Goal: Transaction & Acquisition: Purchase product/service

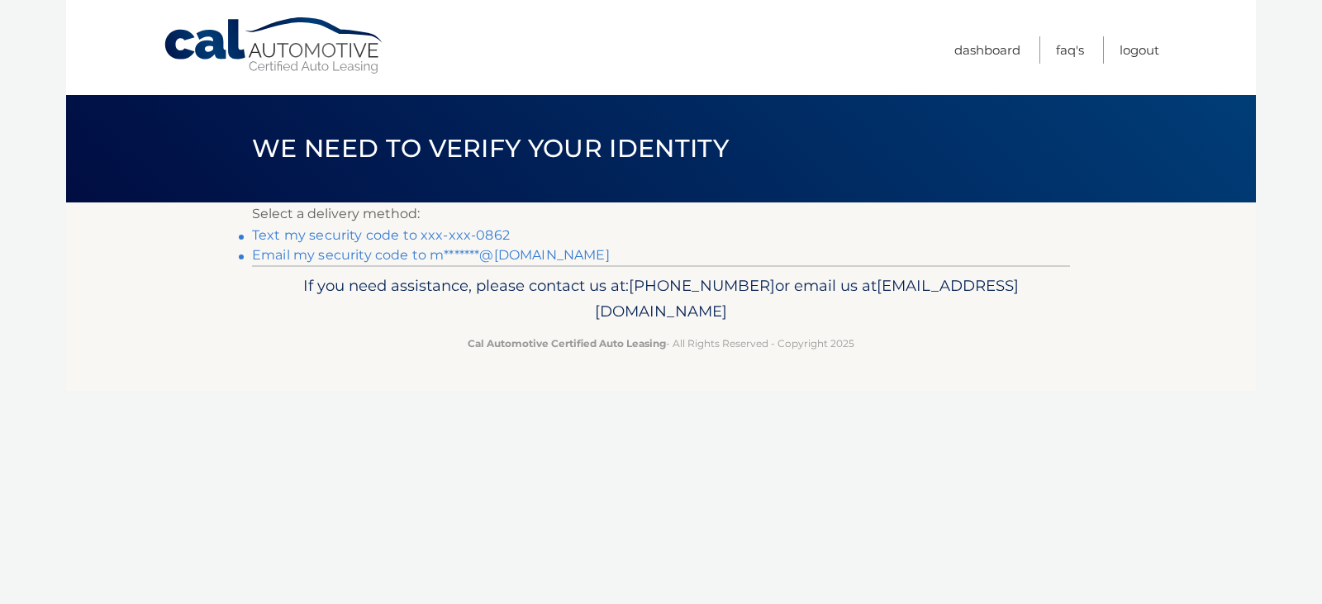
click at [360, 233] on link "Text my security code to xxx-xxx-0862" at bounding box center [381, 235] width 258 height 16
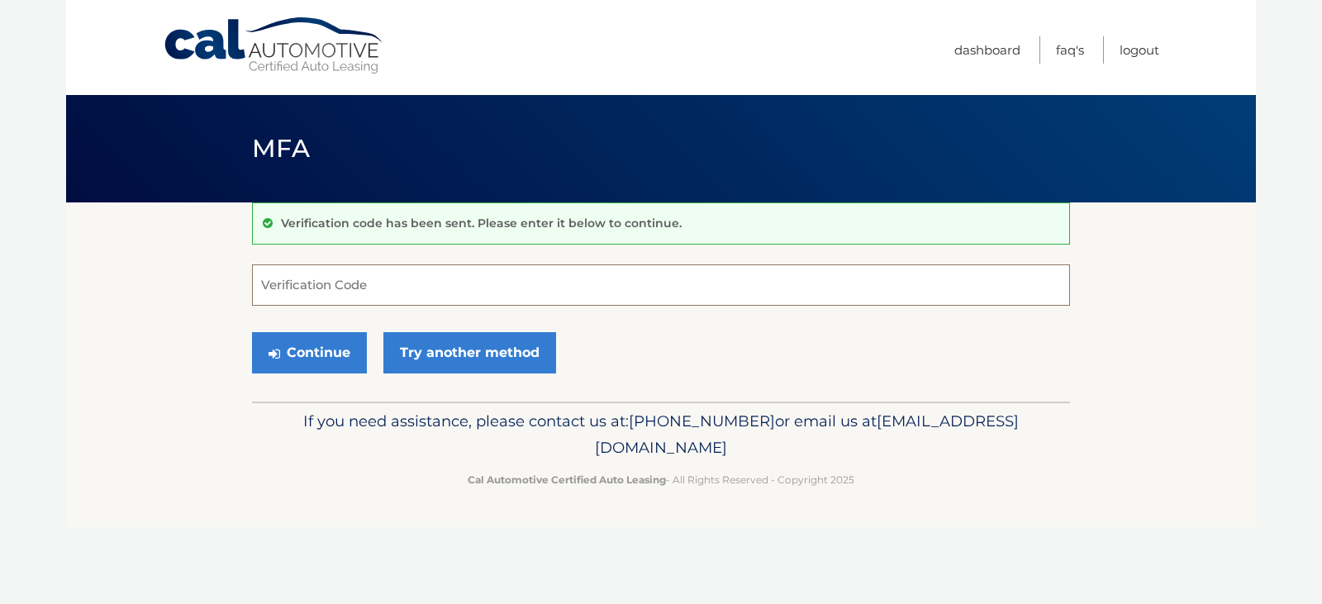
click at [339, 271] on input "Verification Code" at bounding box center [661, 284] width 818 height 41
type input "078821"
click at [331, 367] on button "Continue" at bounding box center [309, 352] width 115 height 41
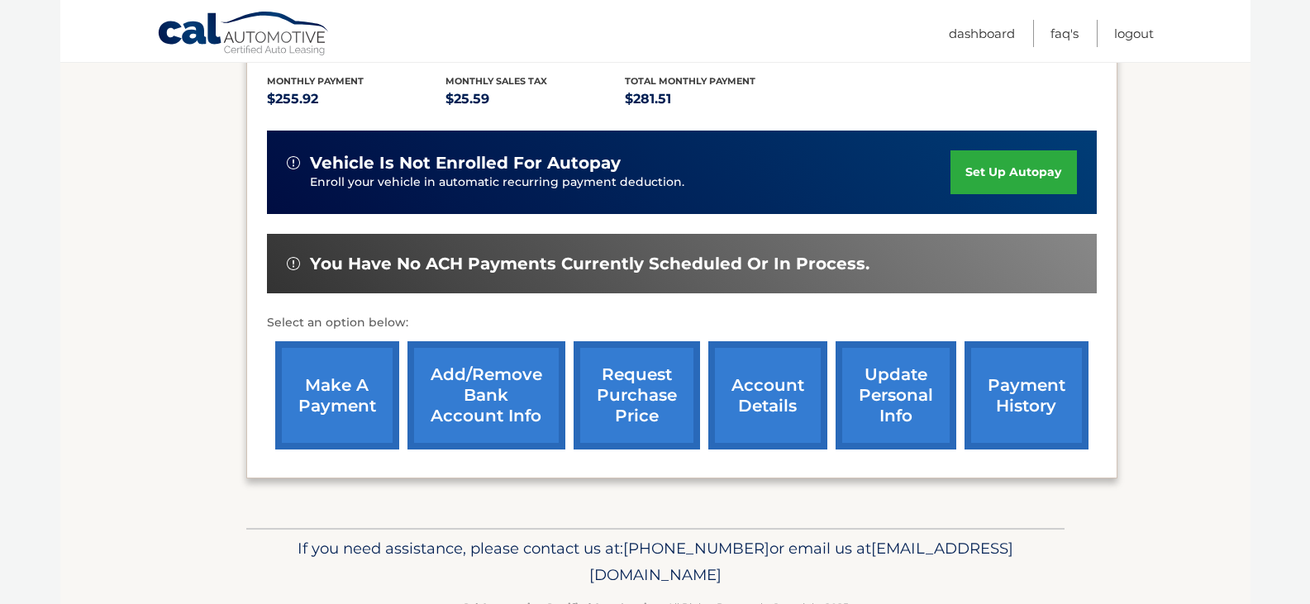
scroll to position [397, 0]
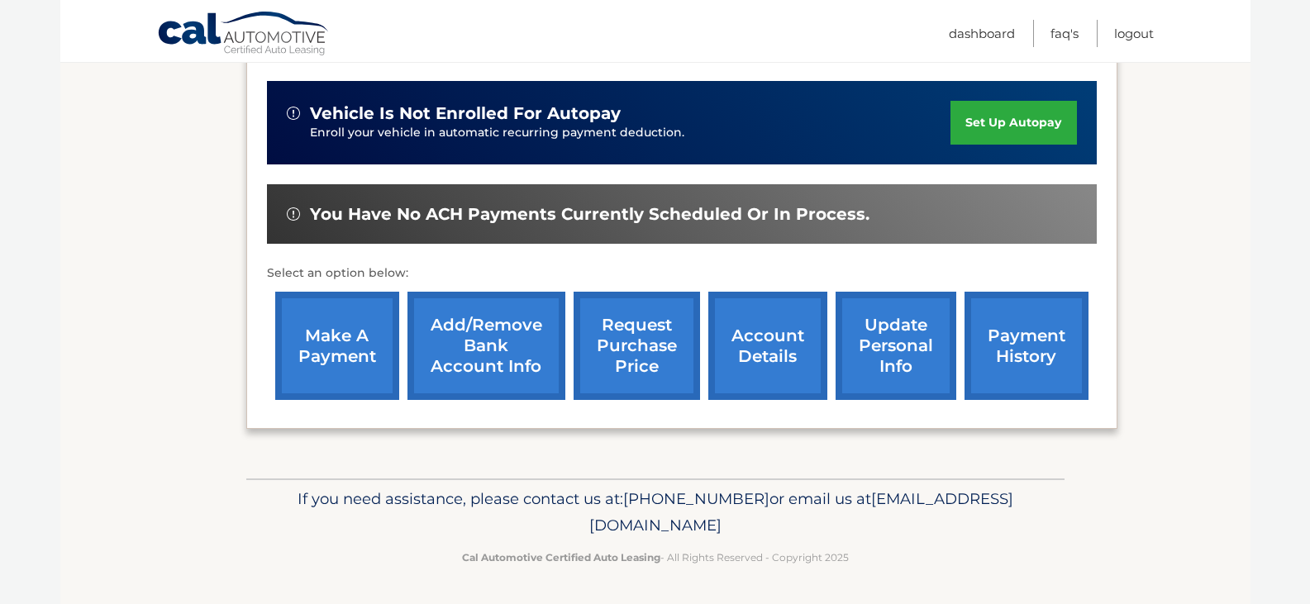
click at [339, 371] on link "make a payment" at bounding box center [337, 346] width 124 height 108
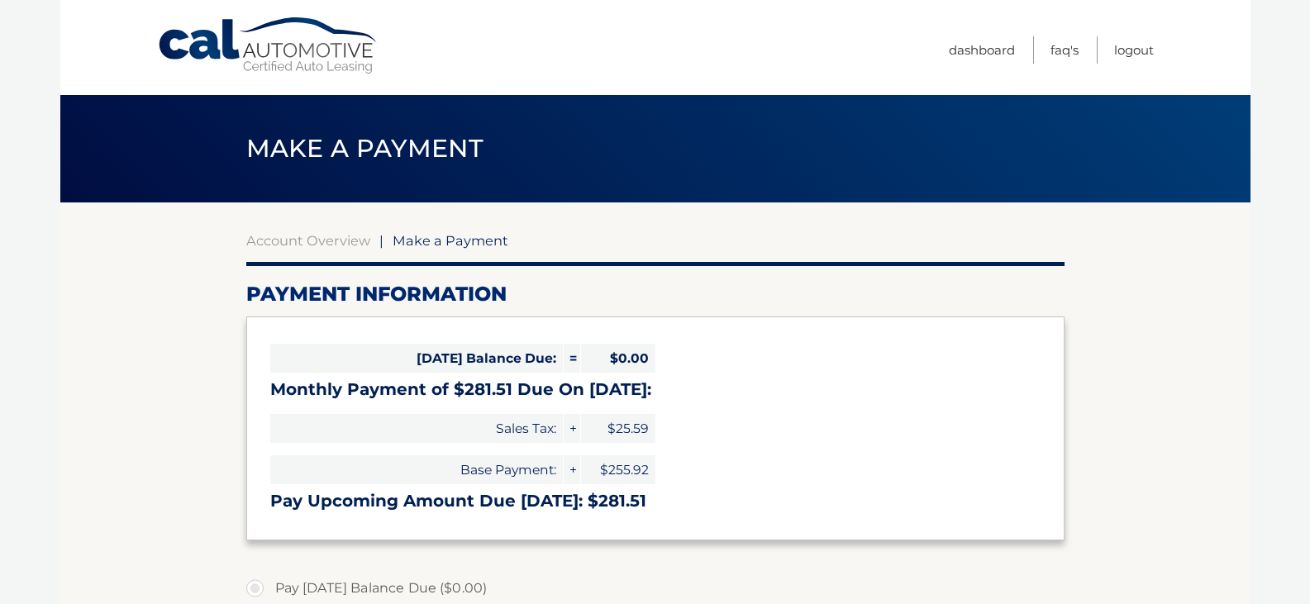
select select "NDkzMjZiMTYtMmRlNy00YWE0LWIxMWEtNGJjZTJlNmYxZjA3"
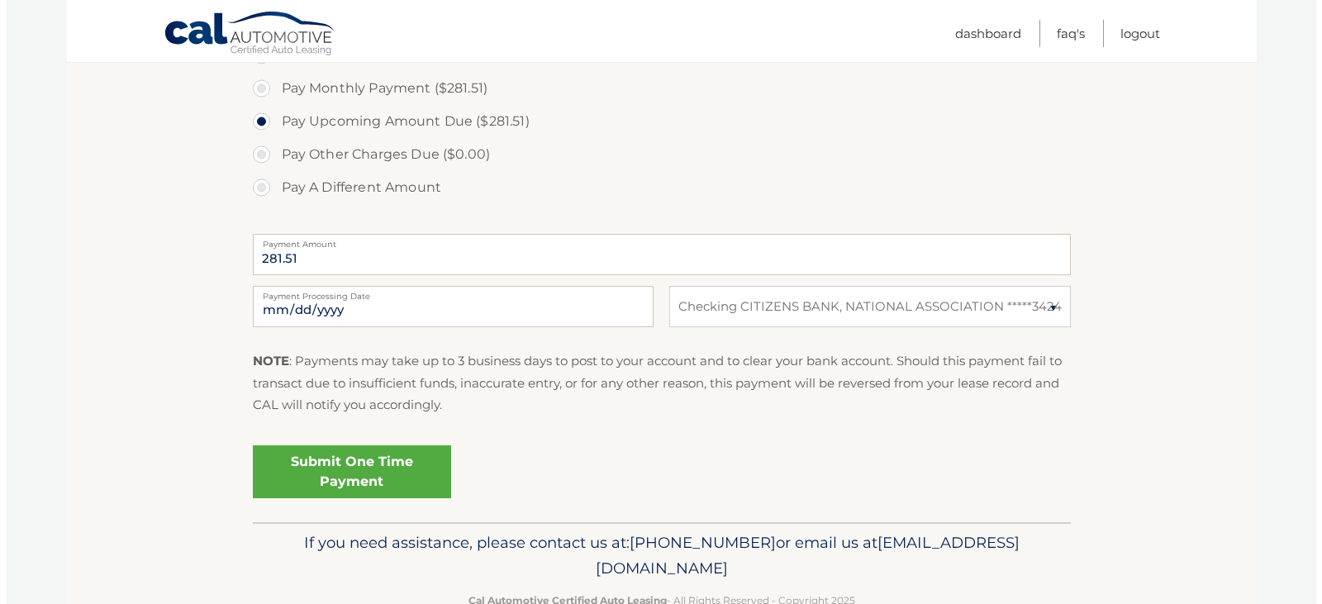
scroll to position [577, 0]
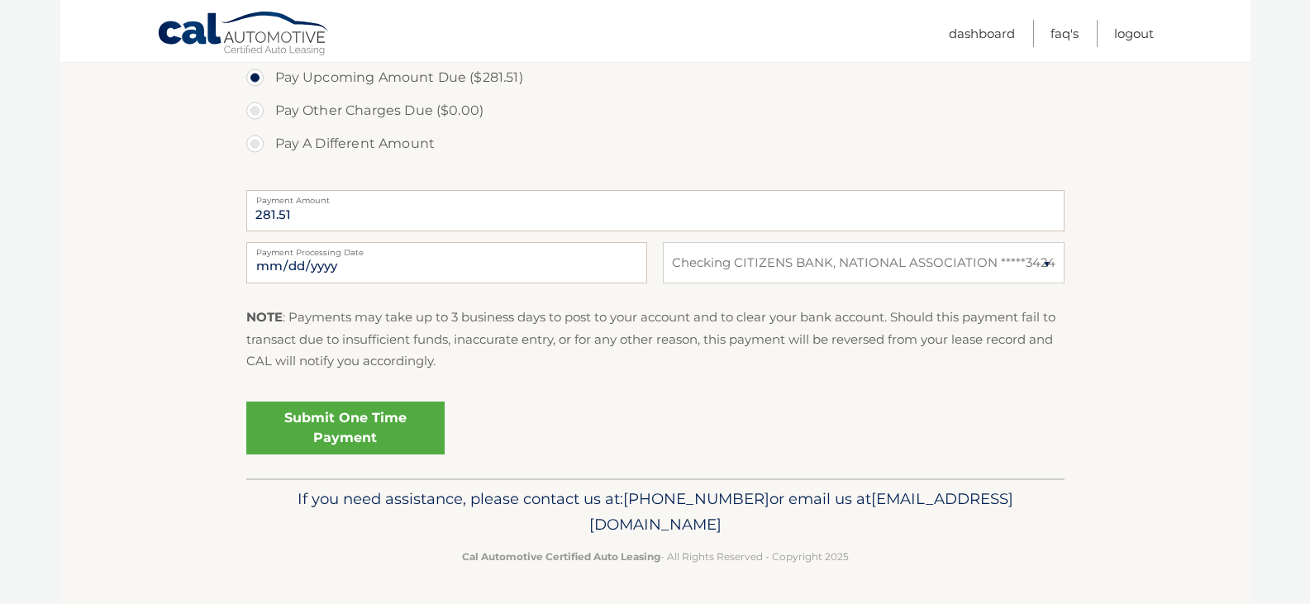
click at [371, 432] on link "Submit One Time Payment" at bounding box center [345, 428] width 198 height 53
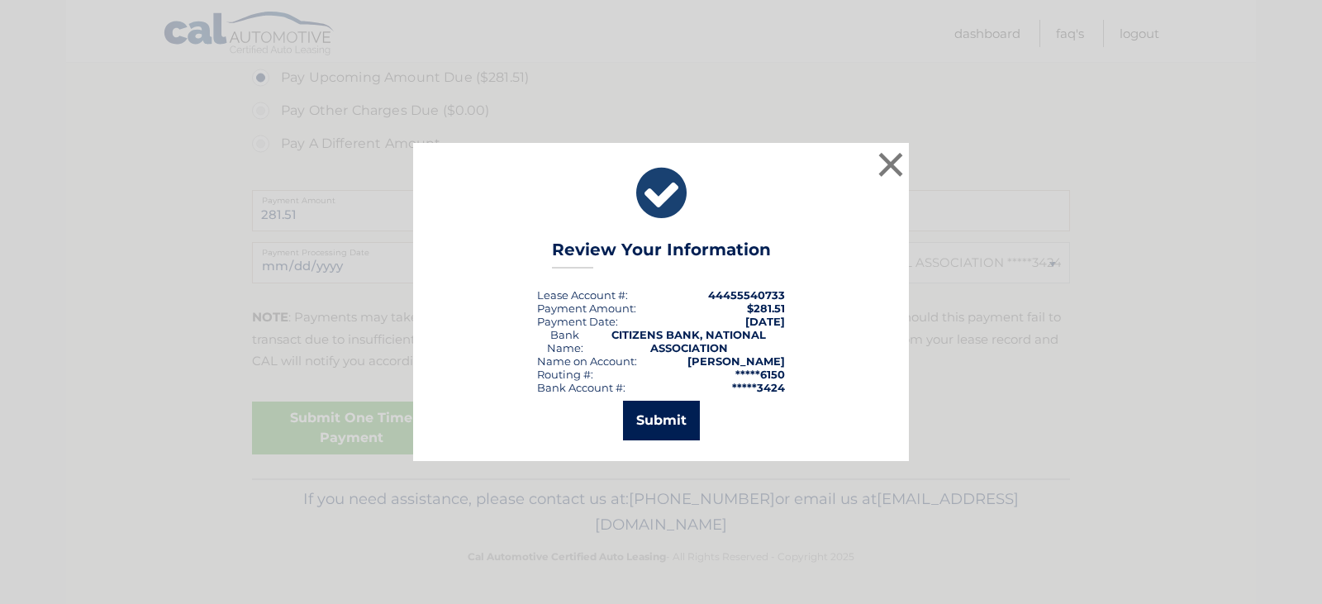
click at [689, 421] on button "Submit" at bounding box center [661, 421] width 77 height 40
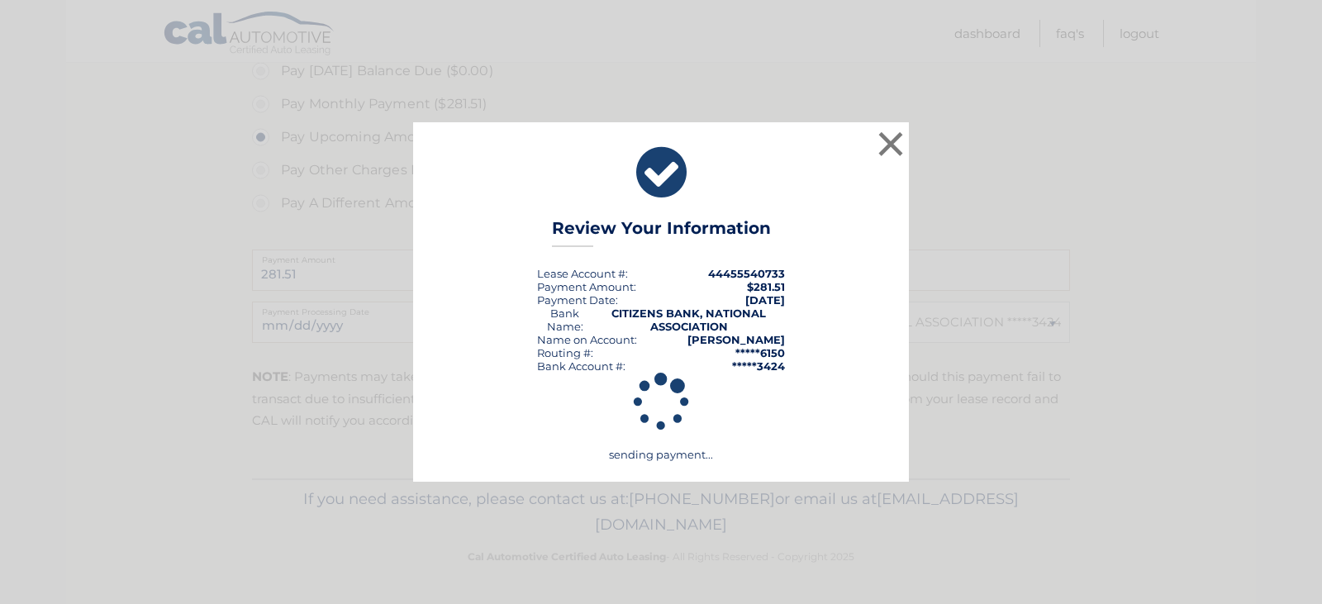
scroll to position [517, 0]
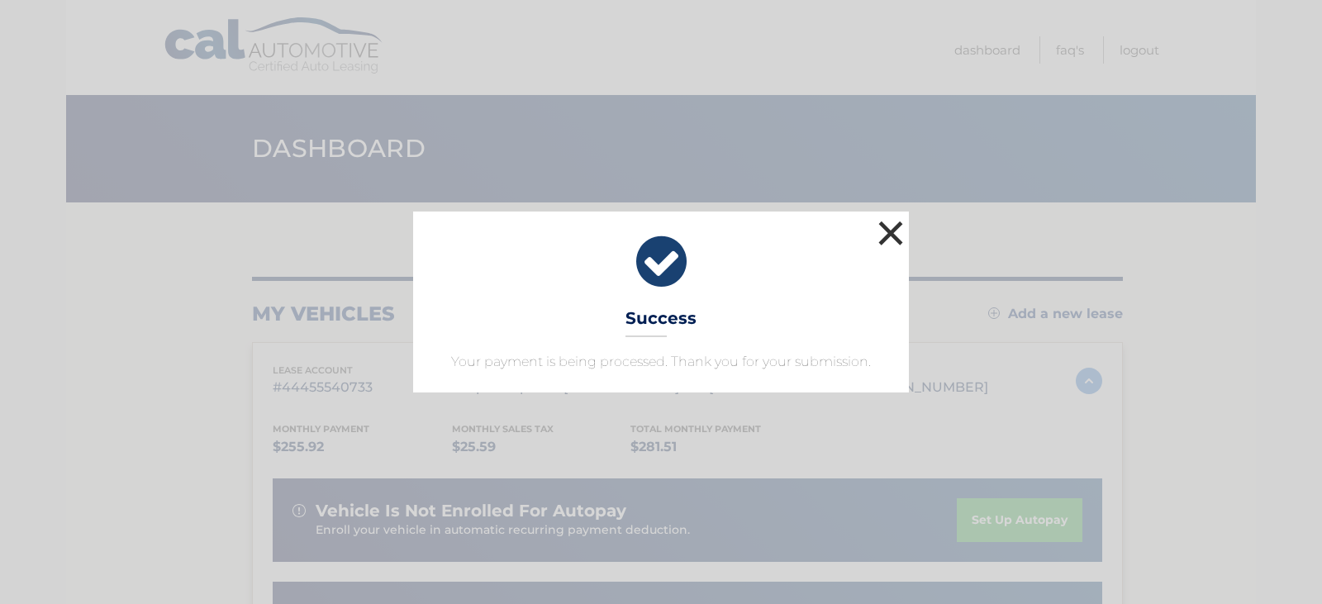
click at [893, 231] on button "×" at bounding box center [890, 233] width 33 height 33
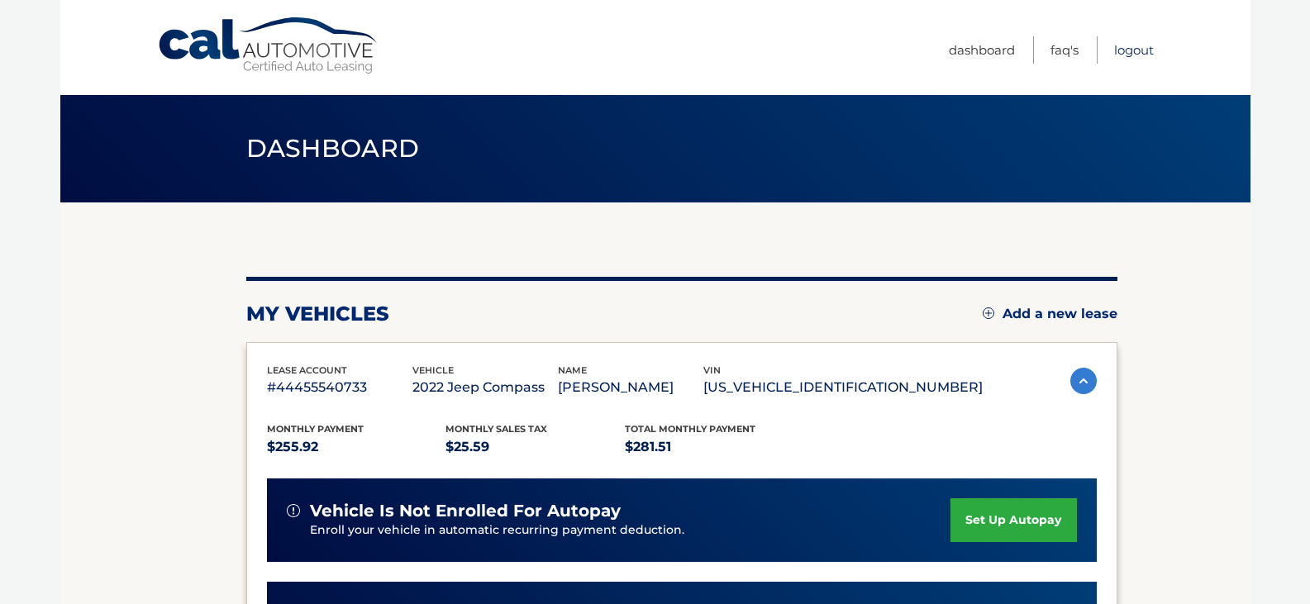
click at [1141, 57] on link "Logout" at bounding box center [1134, 49] width 40 height 27
